Goal: Find specific page/section: Find specific page/section

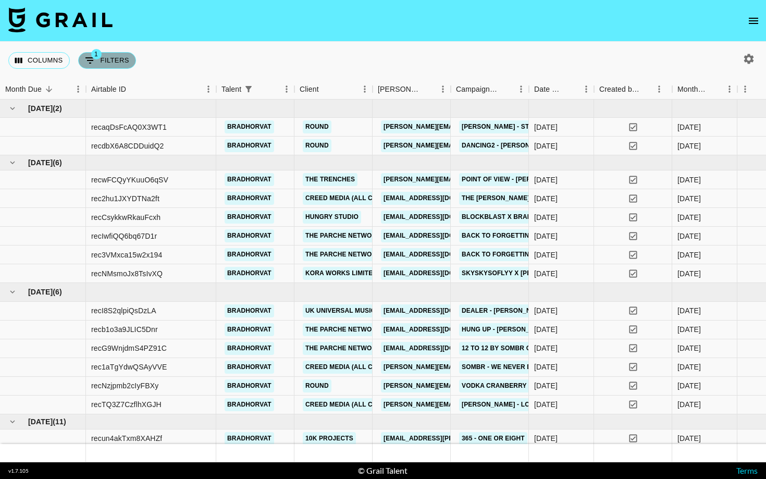
click at [118, 64] on button "1 Filters" at bounding box center [107, 60] width 58 height 17
select select "talentName"
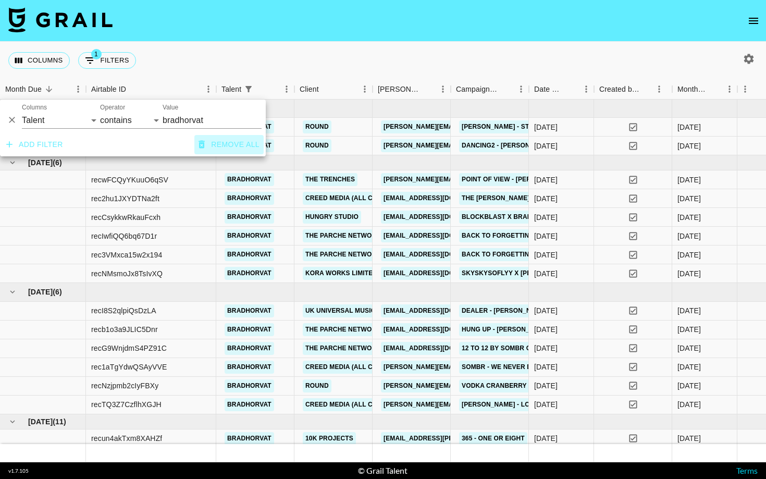
click at [238, 146] on button "Remove all" at bounding box center [228, 144] width 69 height 19
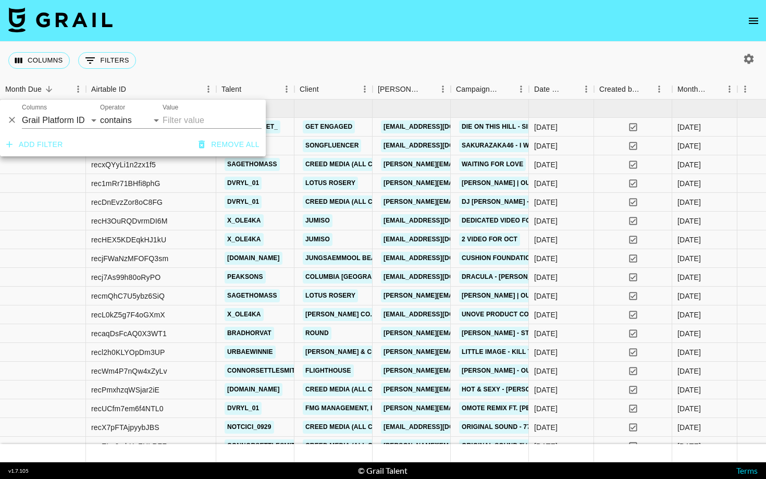
click at [490, 61] on div "Columns 0 Filters + Booking" at bounding box center [383, 61] width 766 height 38
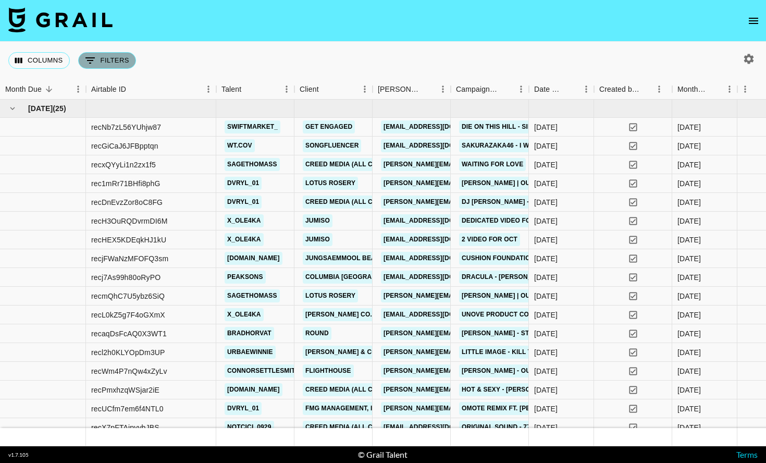
click at [117, 63] on button "0 Filters" at bounding box center [107, 60] width 58 height 17
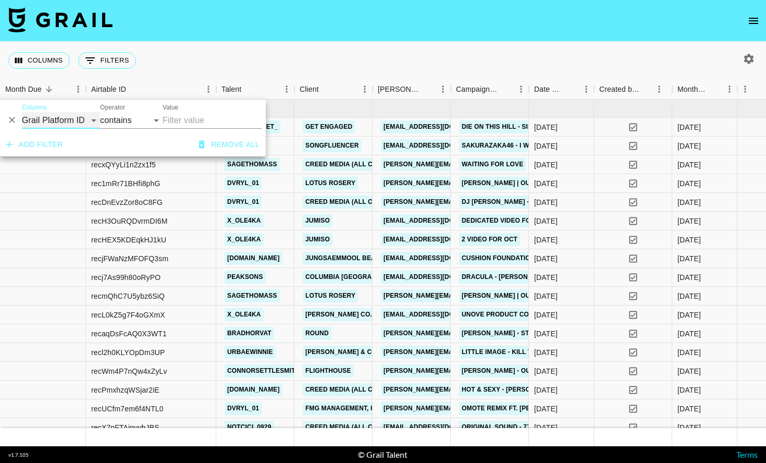
select select "bookerId"
select select "is"
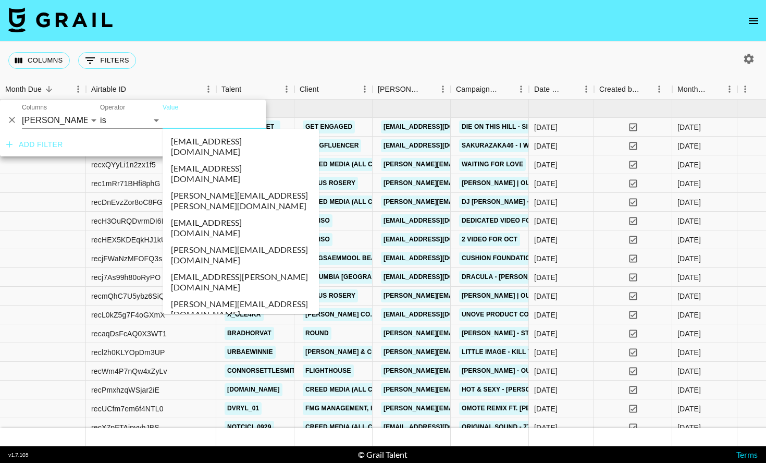
click at [182, 121] on input "Value" at bounding box center [233, 120] width 141 height 16
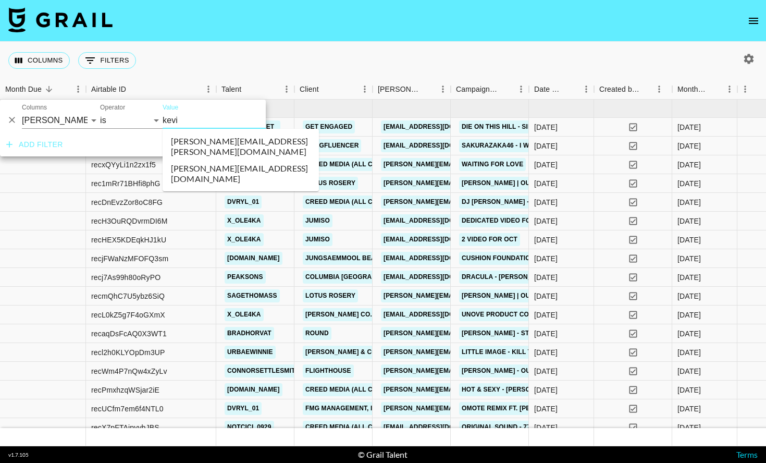
type input "[PERSON_NAME]"
click at [196, 160] on li "[PERSON_NAME][EMAIL_ADDRESS][DOMAIN_NAME]" at bounding box center [241, 173] width 156 height 27
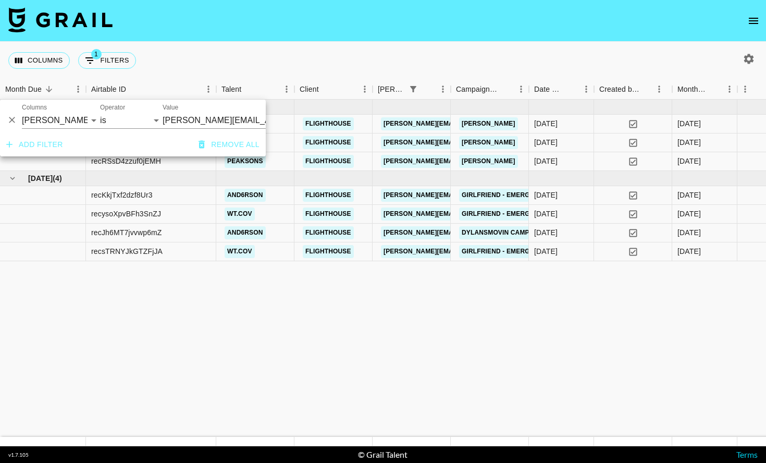
click at [376, 56] on div "Columns 1 Filters + Booking" at bounding box center [383, 61] width 766 height 38
